Goal: Entertainment & Leisure: Consume media (video, audio)

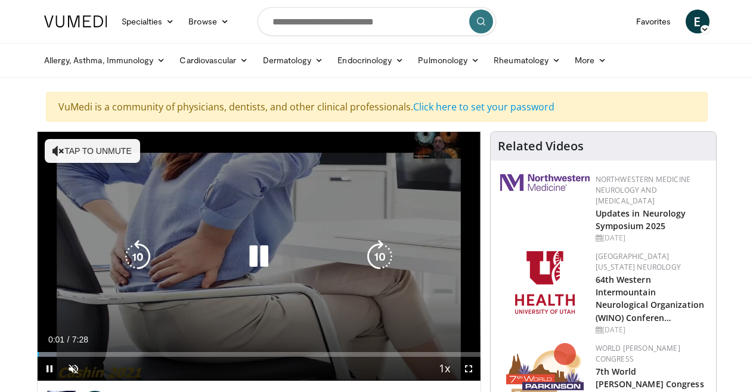
click at [78, 146] on button "Tap to unmute" at bounding box center [92, 151] width 95 height 24
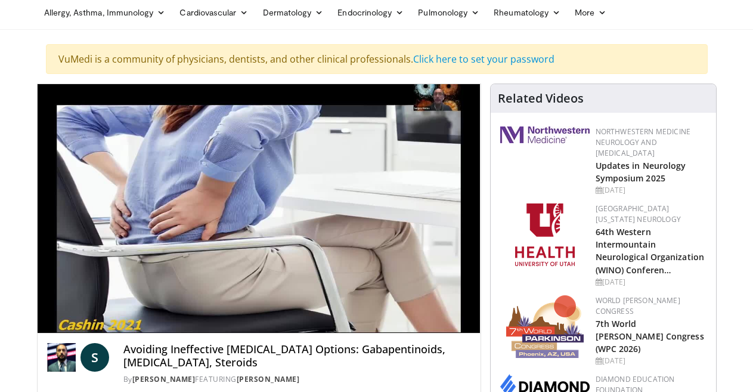
scroll to position [72, 0]
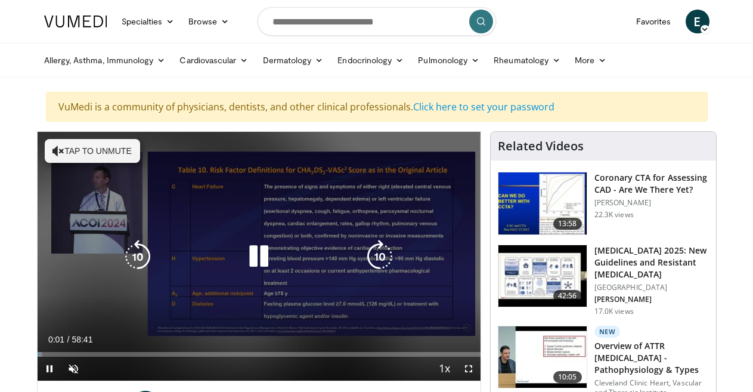
click at [73, 156] on button "Tap to unmute" at bounding box center [92, 151] width 95 height 24
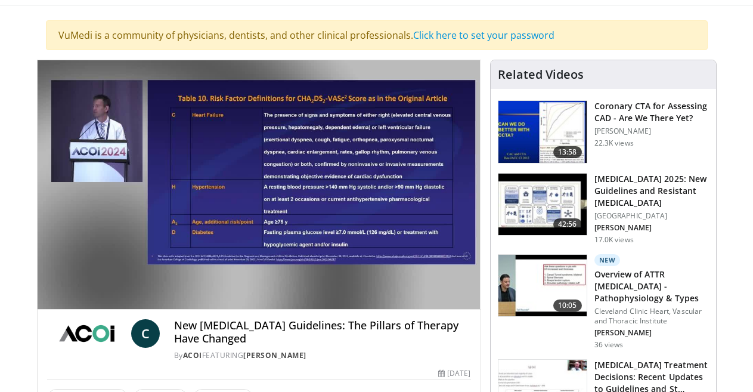
scroll to position [48, 0]
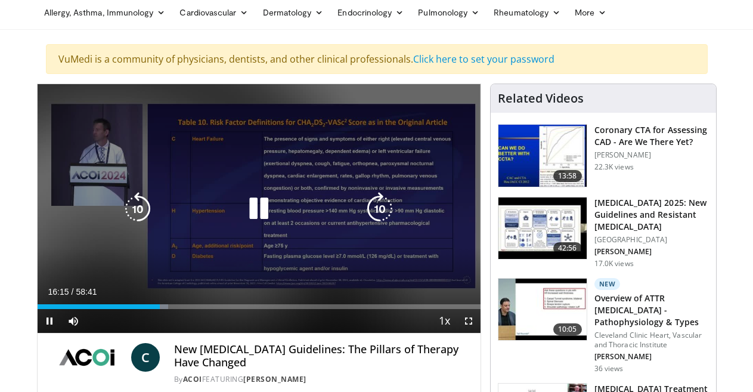
click at [250, 222] on icon "Video Player" at bounding box center [258, 208] width 33 height 33
click at [248, 214] on icon "Video Player" at bounding box center [258, 208] width 33 height 33
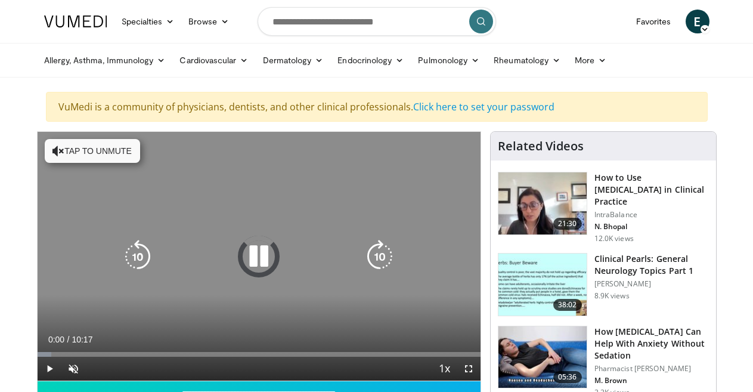
click at [55, 151] on button "Tap to unmute" at bounding box center [92, 151] width 95 height 24
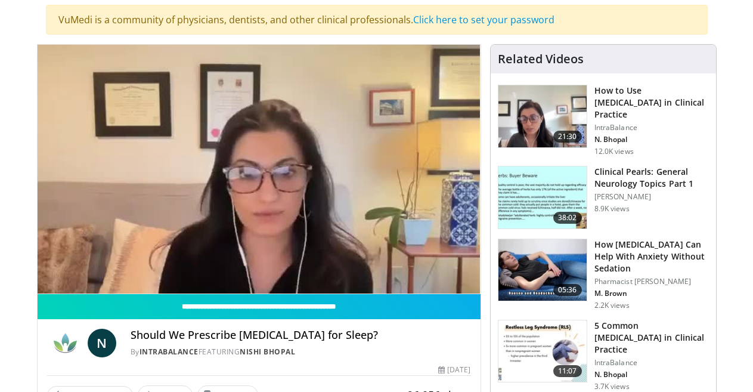
scroll to position [95, 0]
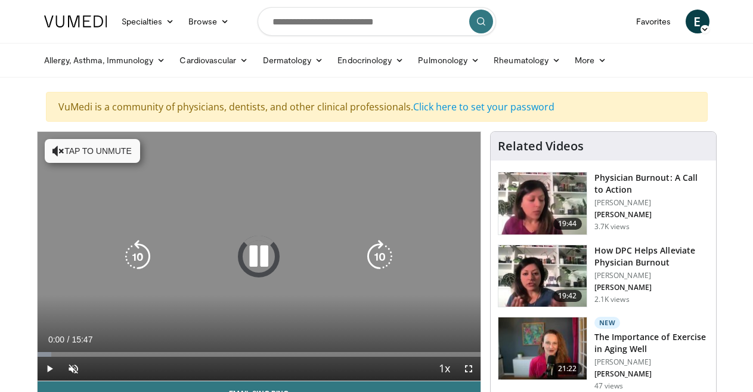
click at [63, 148] on button "Tap to unmute" at bounding box center [92, 151] width 95 height 24
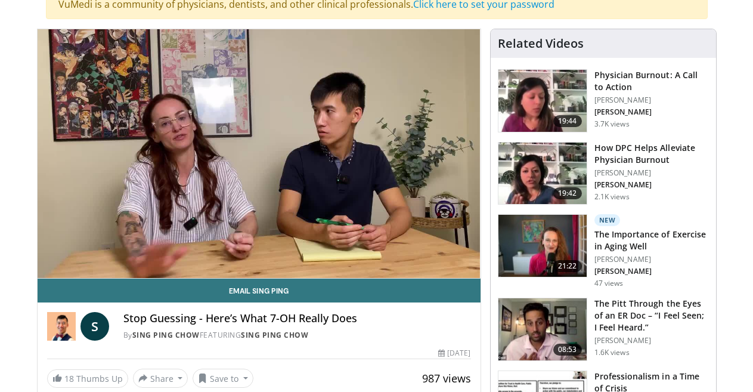
scroll to position [95, 0]
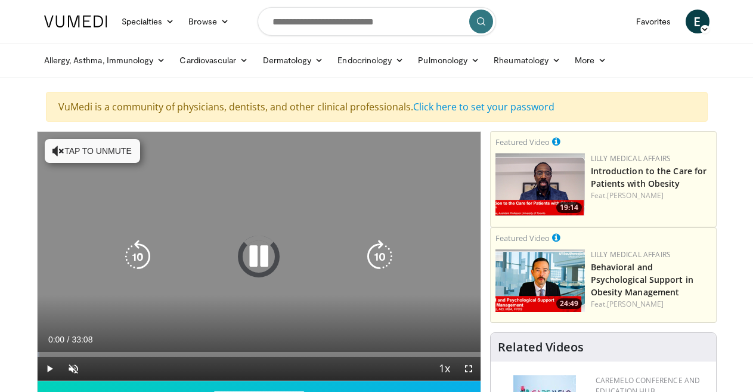
click at [75, 148] on button "Tap to unmute" at bounding box center [92, 151] width 95 height 24
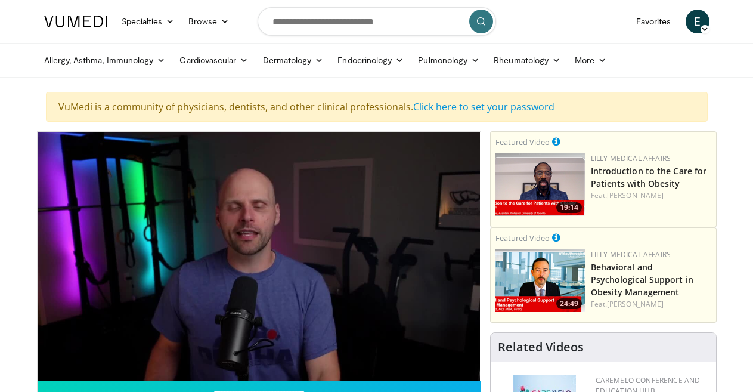
scroll to position [72, 0]
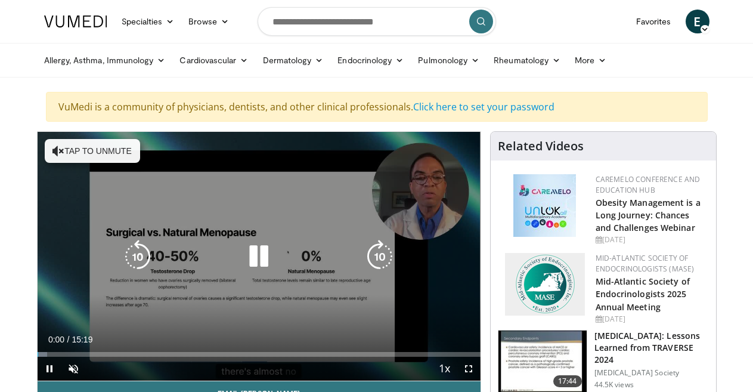
click at [54, 144] on button "Tap to unmute" at bounding box center [92, 151] width 95 height 24
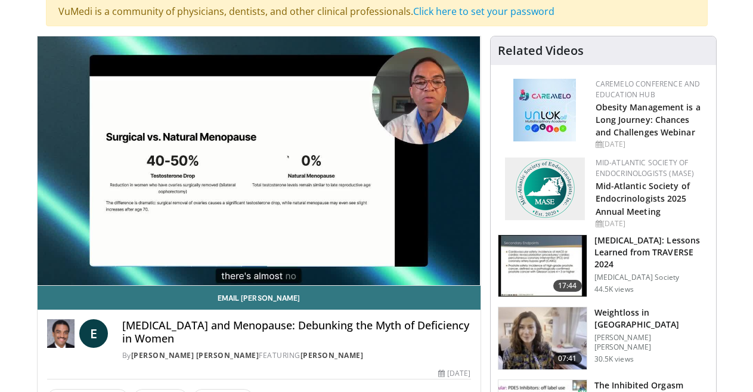
scroll to position [119, 0]
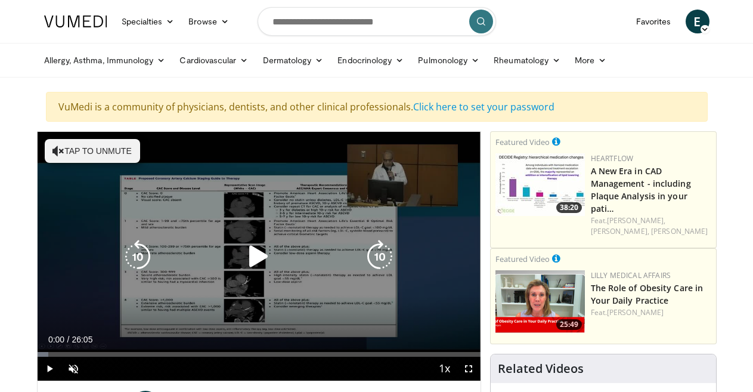
click at [61, 152] on button "Tap to unmute" at bounding box center [92, 151] width 95 height 24
click at [246, 267] on icon "Video Player" at bounding box center [258, 256] width 33 height 33
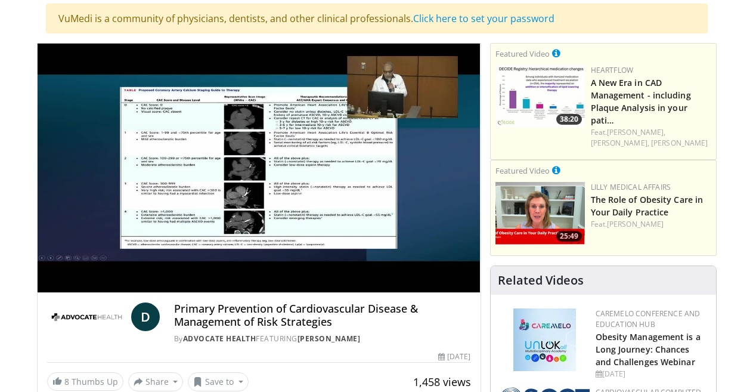
scroll to position [95, 0]
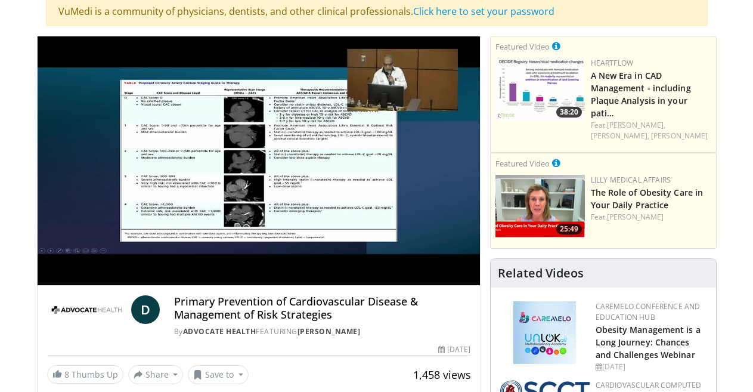
click at [348, 115] on div "10 seconds Tap to unmute" at bounding box center [259, 160] width 443 height 249
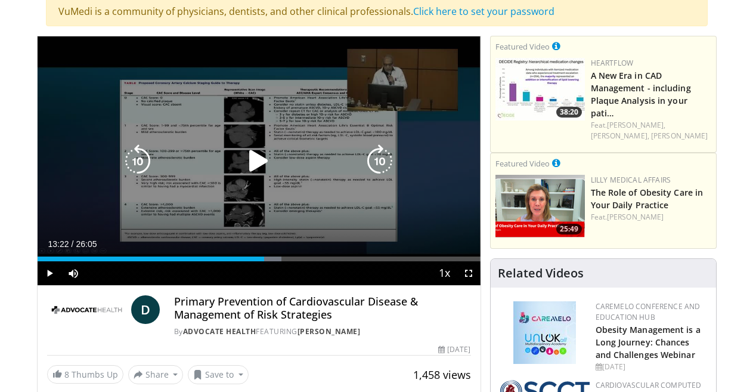
click at [245, 171] on icon "Video Player" at bounding box center [258, 160] width 33 height 33
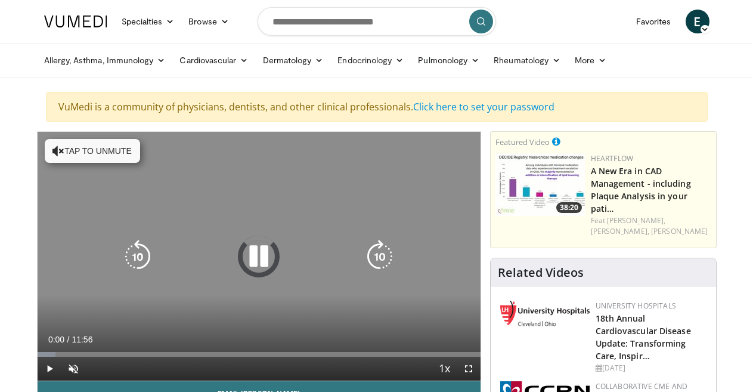
click at [60, 152] on button "Tap to unmute" at bounding box center [92, 151] width 95 height 24
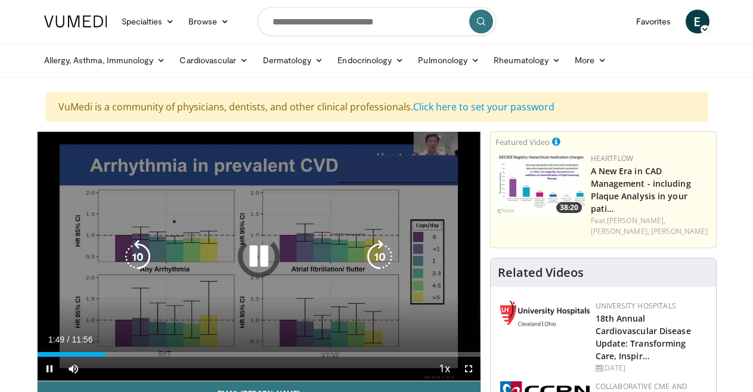
click at [249, 266] on icon "Video Player" at bounding box center [258, 256] width 33 height 33
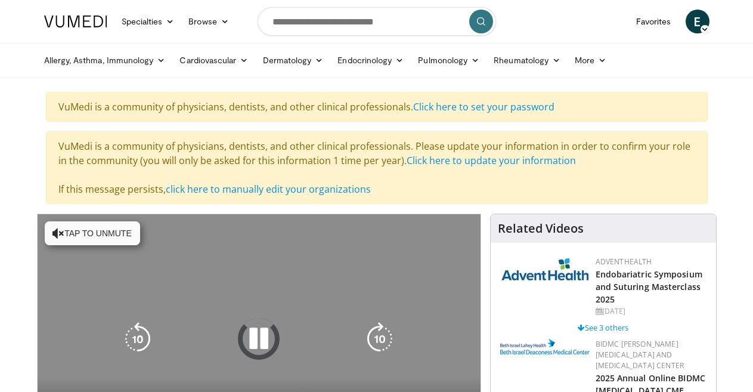
click at [70, 238] on button "Tap to unmute" at bounding box center [92, 233] width 95 height 24
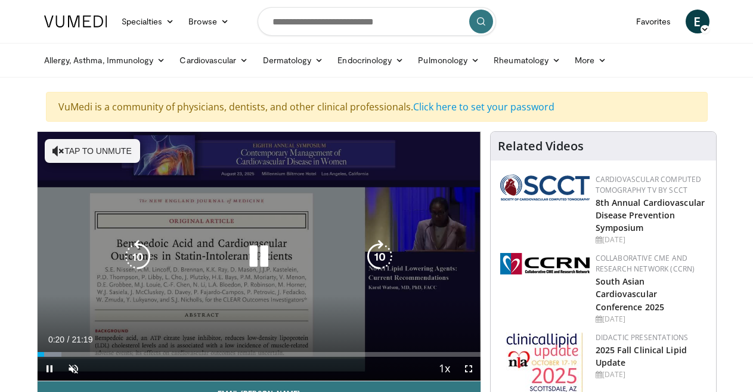
click at [76, 151] on button "Tap to unmute" at bounding box center [92, 151] width 95 height 24
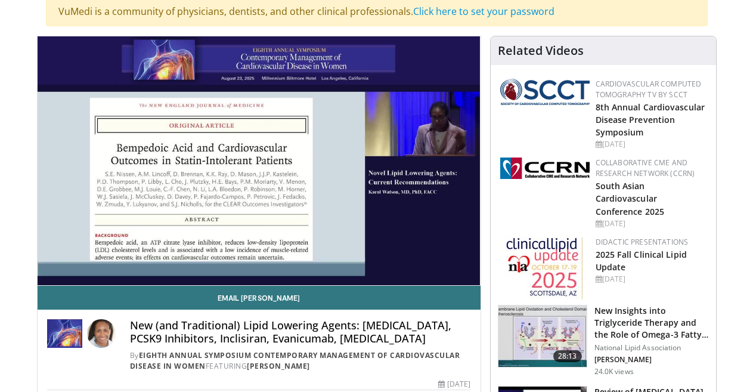
scroll to position [119, 0]
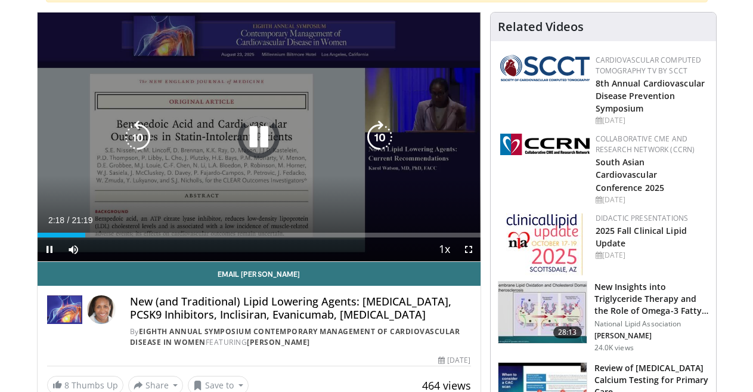
click at [250, 144] on icon "Video Player" at bounding box center [258, 136] width 33 height 33
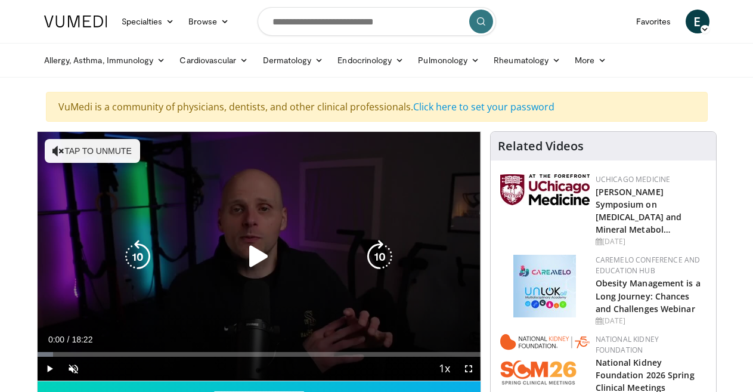
click at [75, 154] on button "Tap to unmute" at bounding box center [92, 151] width 95 height 24
click at [251, 264] on icon "Video Player" at bounding box center [258, 256] width 33 height 33
